Goal: Register for event/course

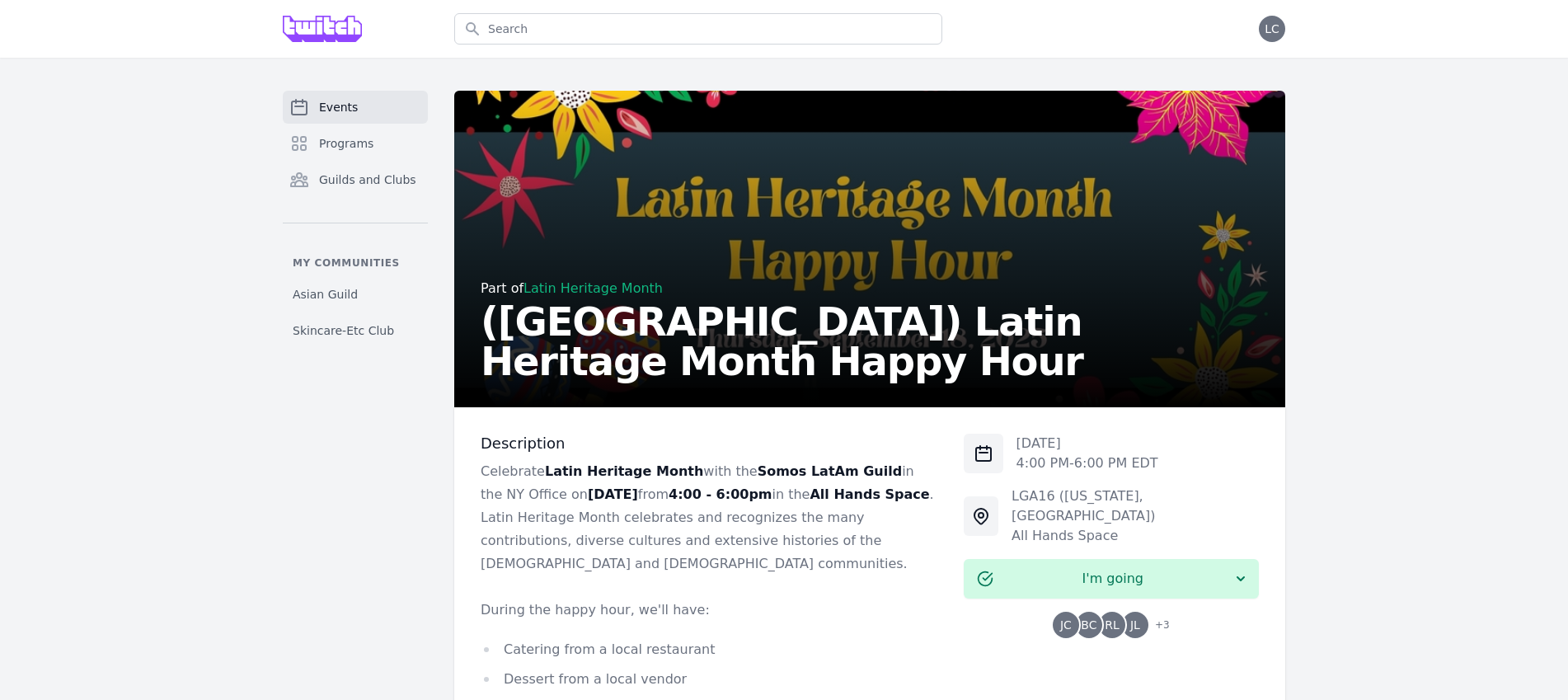
click at [365, 109] on link "Events" at bounding box center [355, 108] width 145 height 33
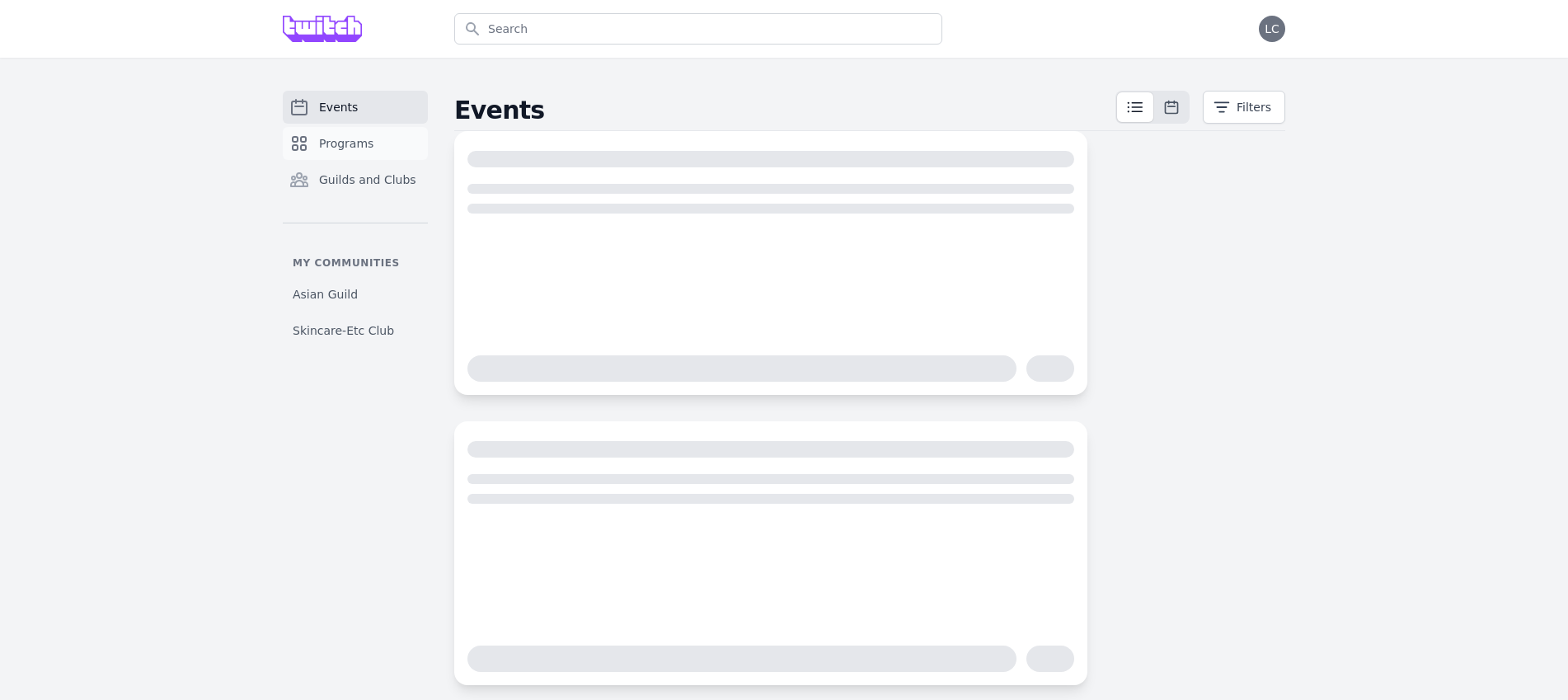
click at [359, 152] on link "Programs" at bounding box center [355, 144] width 145 height 33
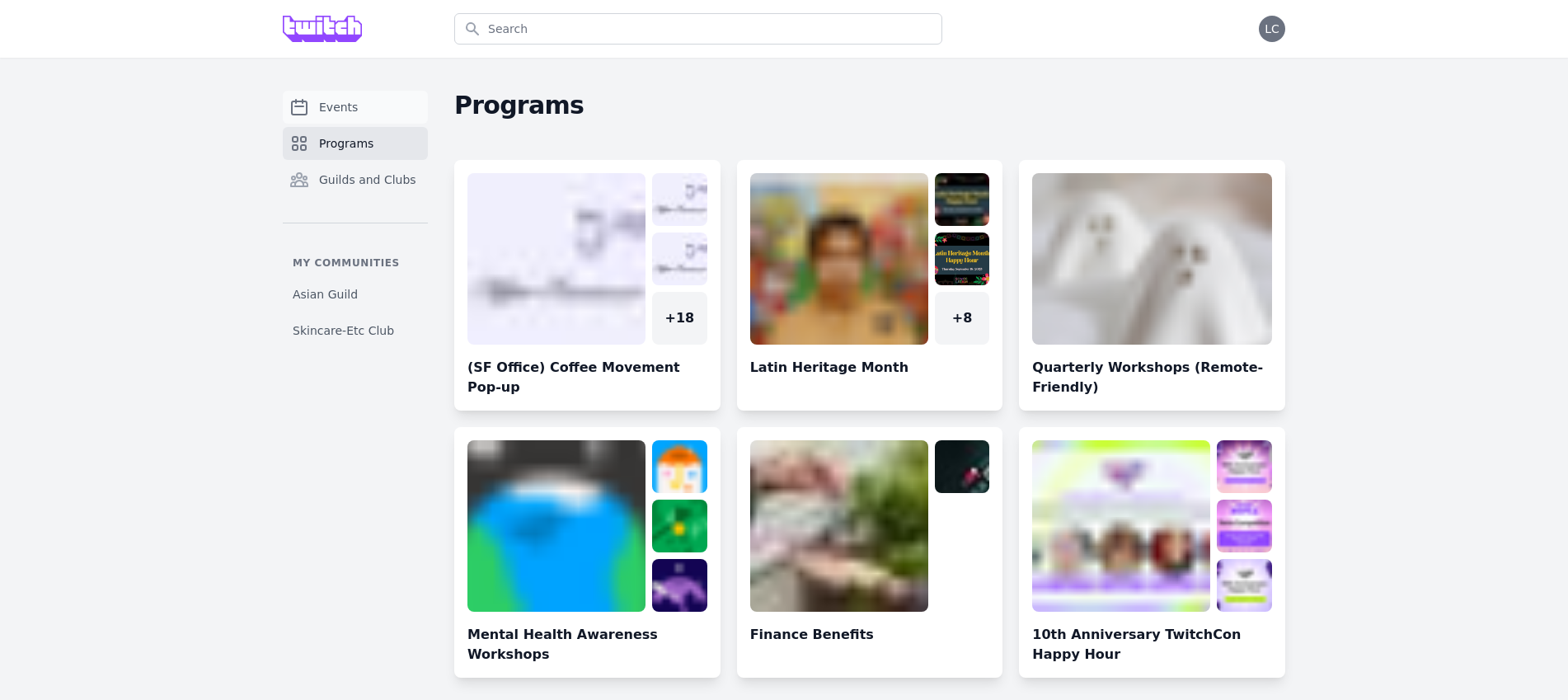
click at [386, 110] on link "Events" at bounding box center [355, 108] width 145 height 33
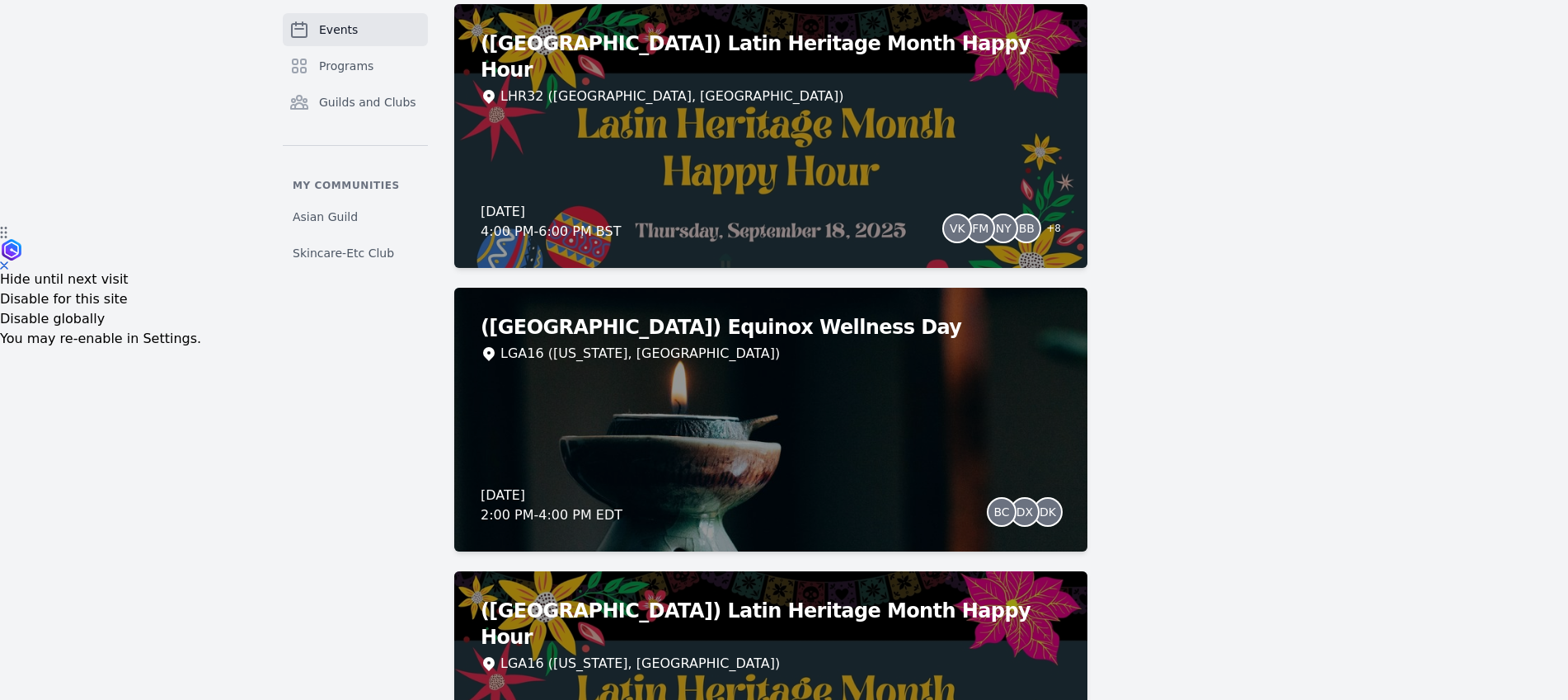
scroll to position [481, 0]
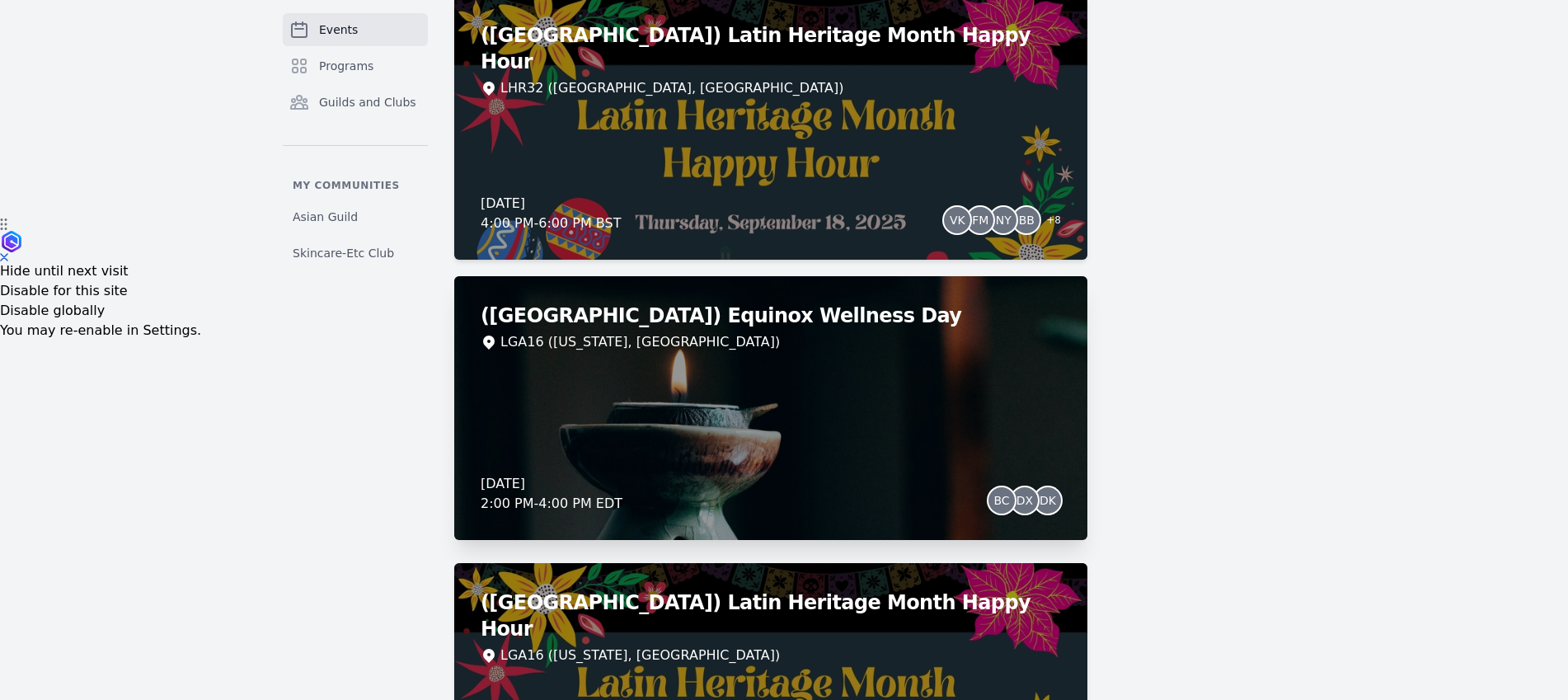
click at [577, 377] on div "([GEOGRAPHIC_DATA]) Equinox Wellness Day LGA16 ([US_STATE], [GEOGRAPHIC_DATA]) …" at bounding box center [770, 409] width 633 height 264
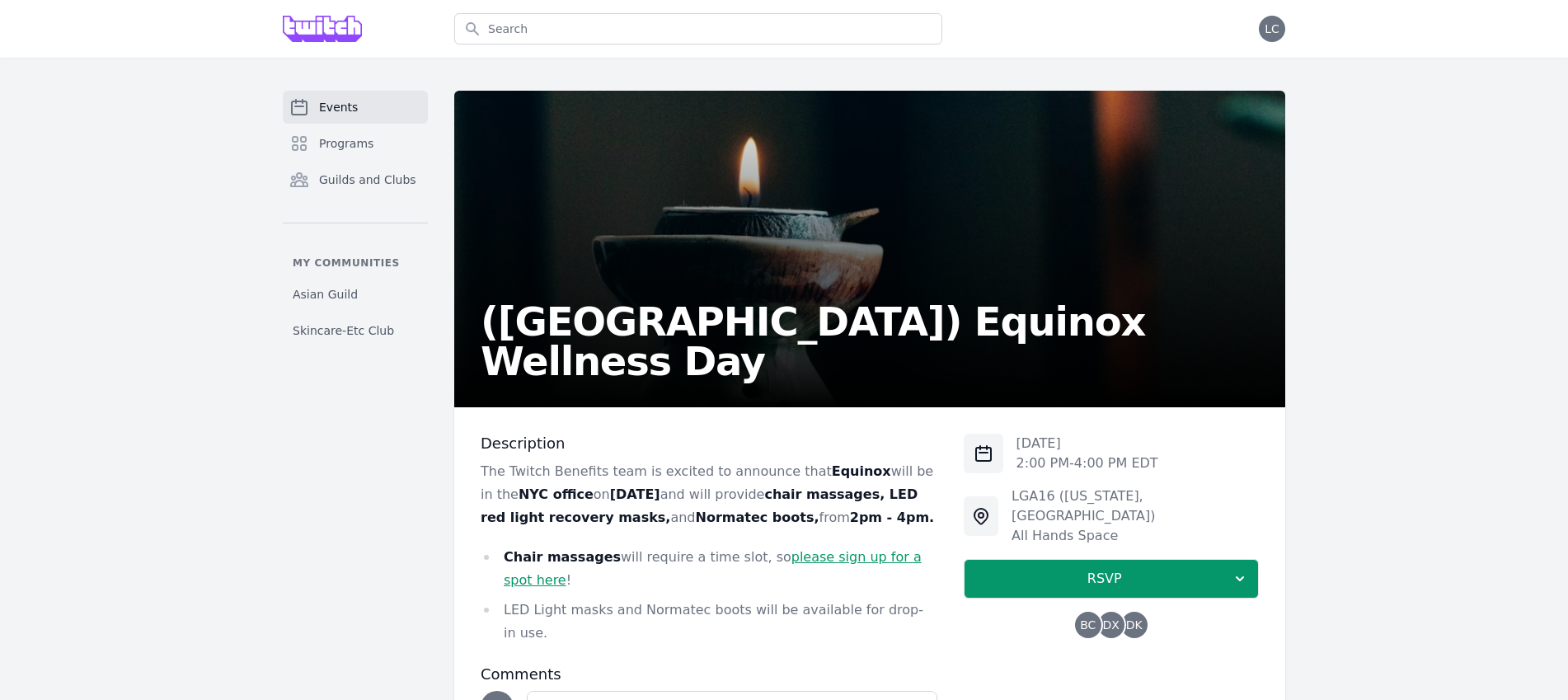
scroll to position [143, 0]
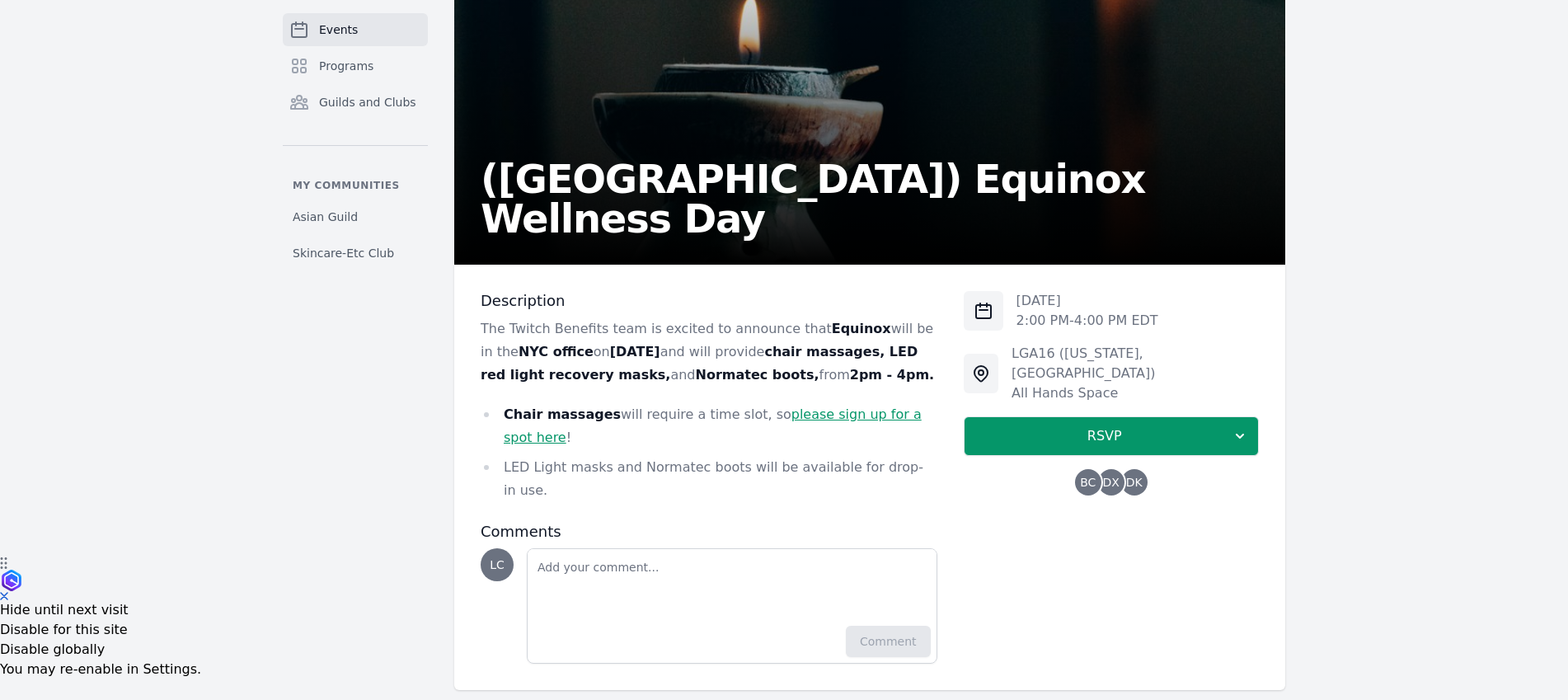
click at [1103, 477] on span "DX" at bounding box center [1111, 482] width 17 height 11
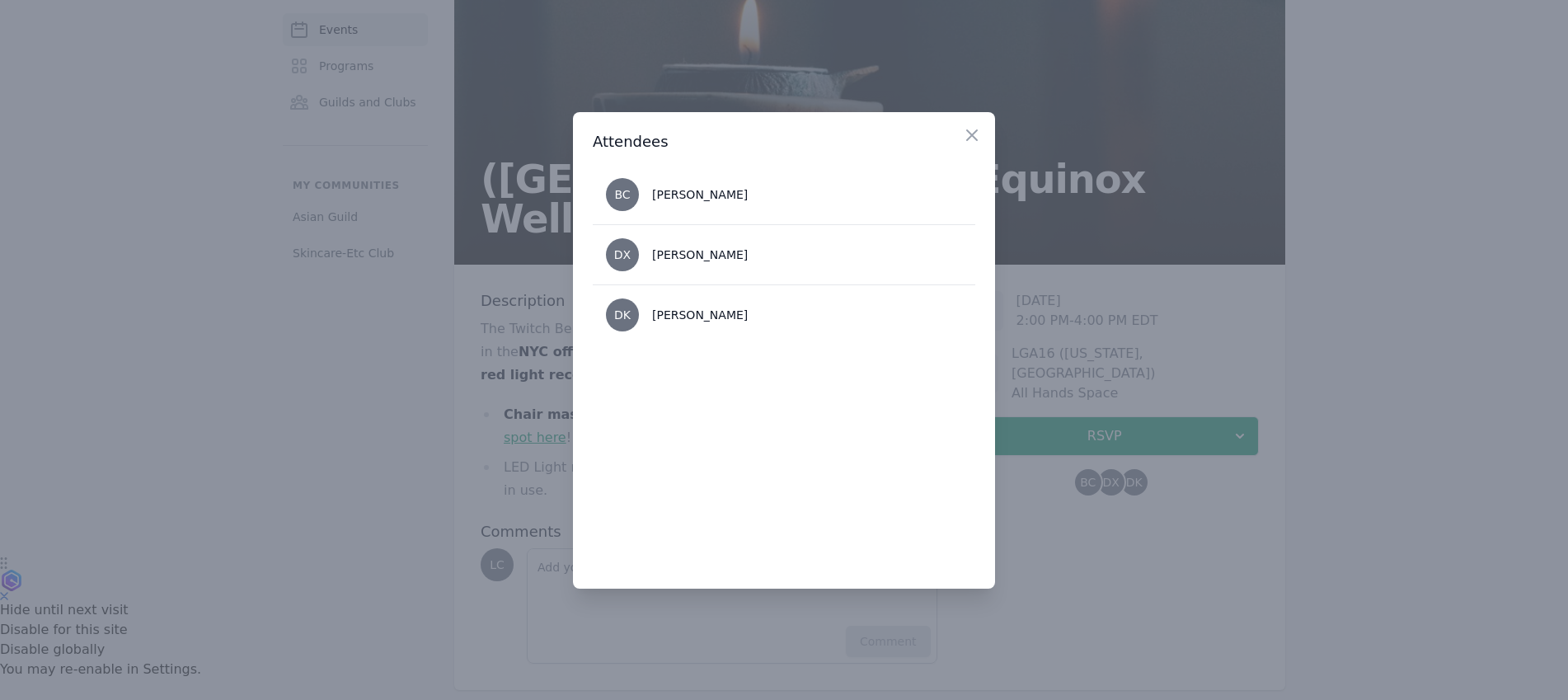
drag, startPoint x: 982, startPoint y: 150, endPoint x: 971, endPoint y: 140, distance: 14.9
click at [978, 148] on div "Close Attendees BC [PERSON_NAME] DX [PERSON_NAME] DK [PERSON_NAME]" at bounding box center [784, 350] width 422 height 477
click at [970, 137] on icon "button" at bounding box center [972, 135] width 20 height 20
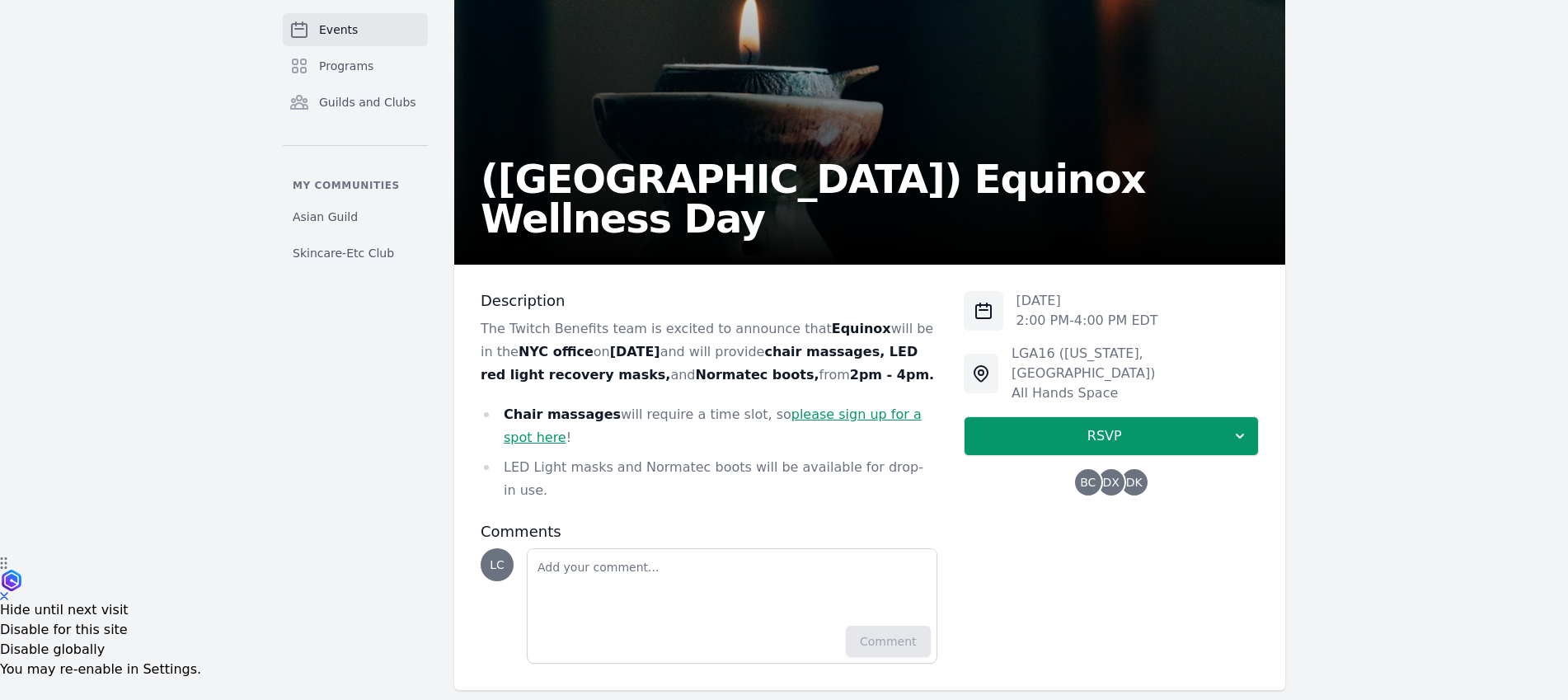
click at [837, 416] on link "please sign up for a spot here" at bounding box center [713, 426] width 418 height 38
